Goal: Information Seeking & Learning: Learn about a topic

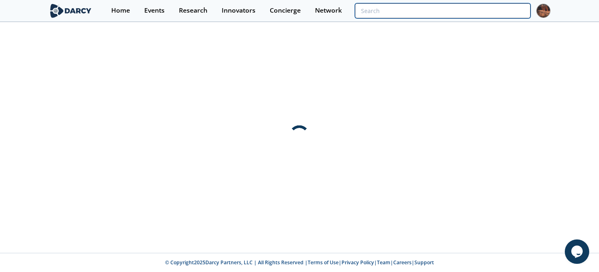
click at [479, 12] on input "search" at bounding box center [443, 10] width 176 height 15
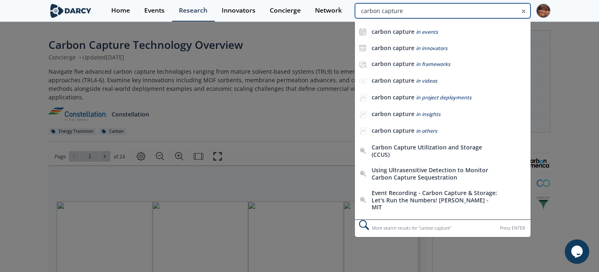
type input "carbon capture"
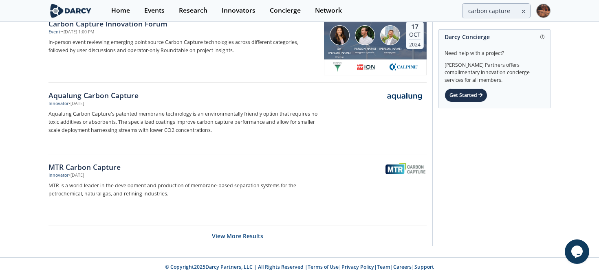
scroll to position [1263, 0]
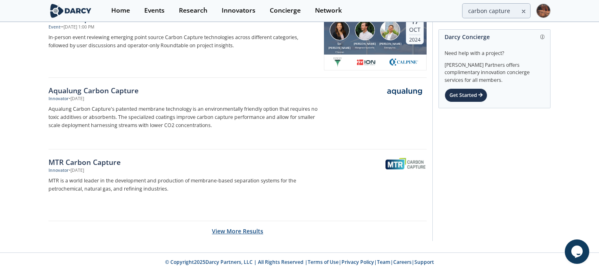
click at [226, 203] on button "View More Results" at bounding box center [237, 231] width 51 height 20
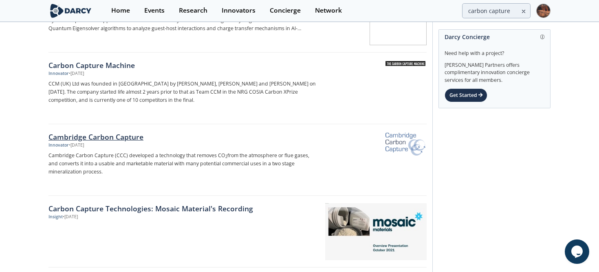
scroll to position [2770, 0]
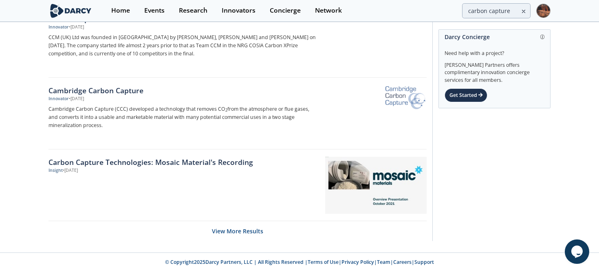
click at [237, 203] on button "View More Results" at bounding box center [237, 231] width 51 height 20
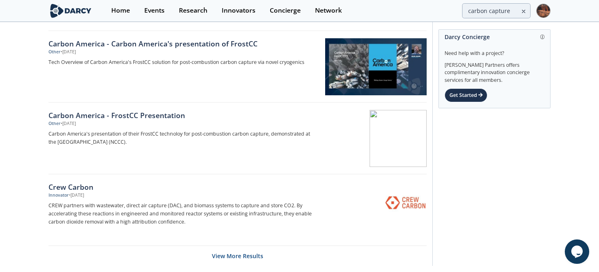
scroll to position [4205, 0]
